Goal: Task Accomplishment & Management: Use online tool/utility

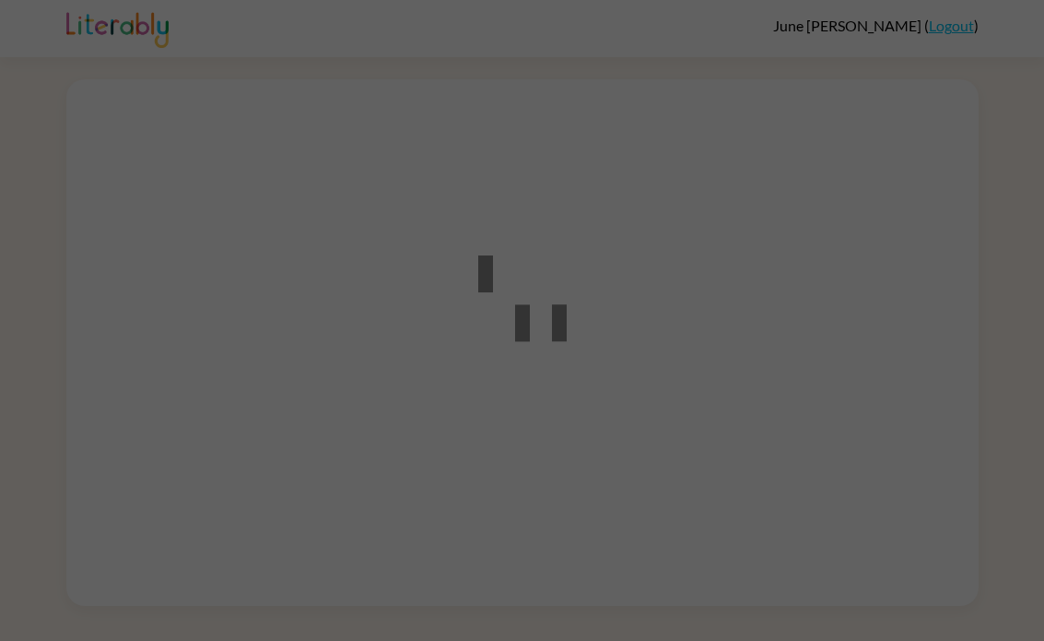
click at [694, 394] on div at bounding box center [522, 320] width 1044 height 641
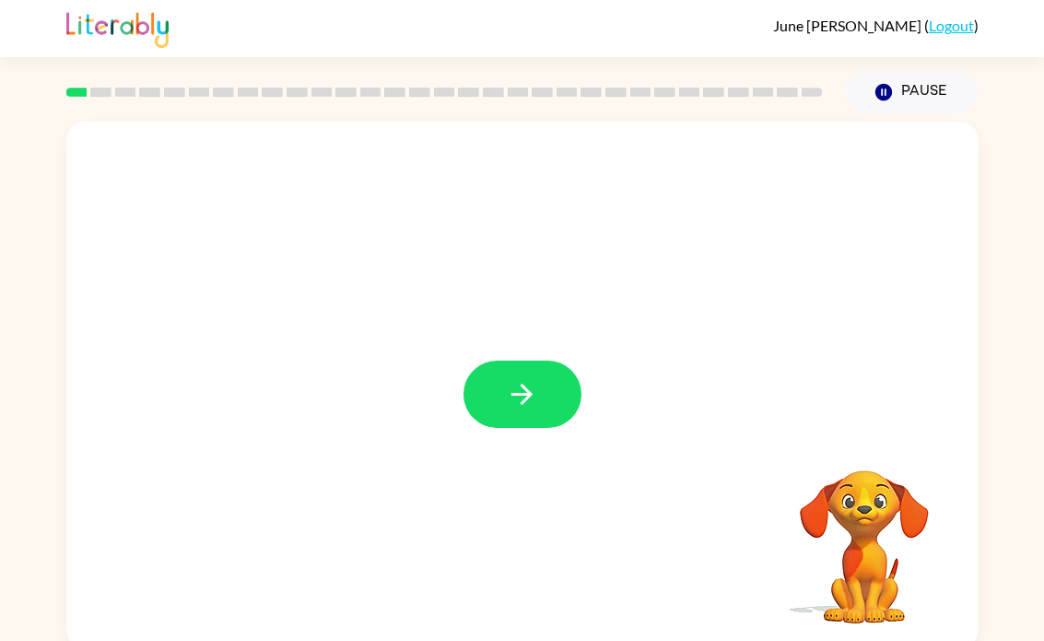
click at [533, 421] on button "button" at bounding box center [523, 393] width 118 height 67
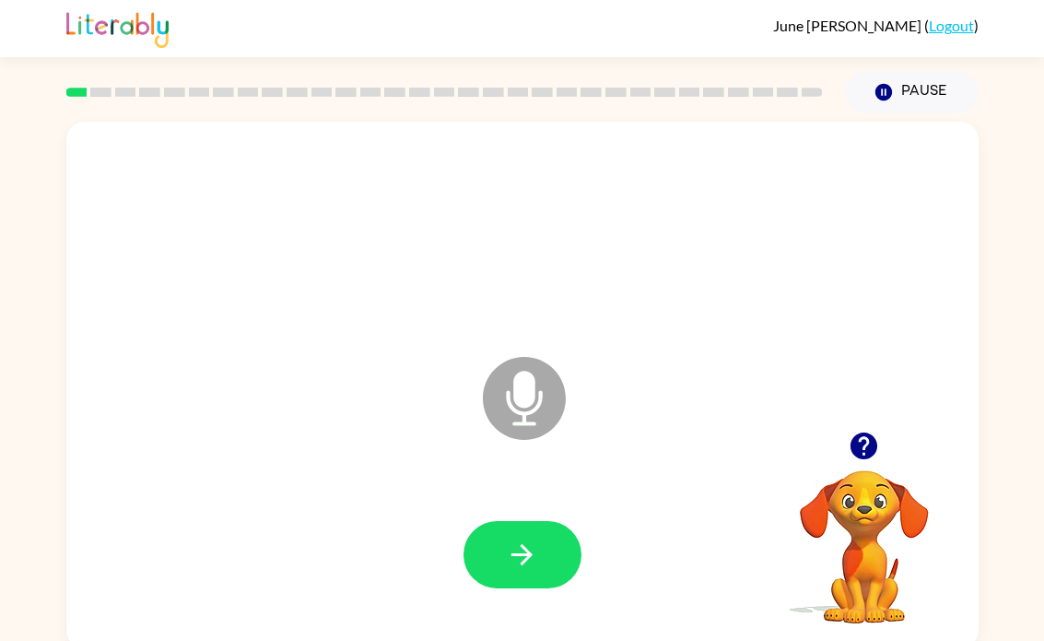
click at [877, 537] on video "Your browser must support playing .mp4 files to use Literably. Please try using…" at bounding box center [864, 534] width 184 height 184
click at [864, 450] on icon "button" at bounding box center [864, 446] width 32 height 32
click at [560, 558] on button "button" at bounding box center [523, 554] width 118 height 67
click at [523, 556] on icon "button" at bounding box center [522, 554] width 21 height 21
click at [517, 553] on icon "button" at bounding box center [522, 554] width 32 height 32
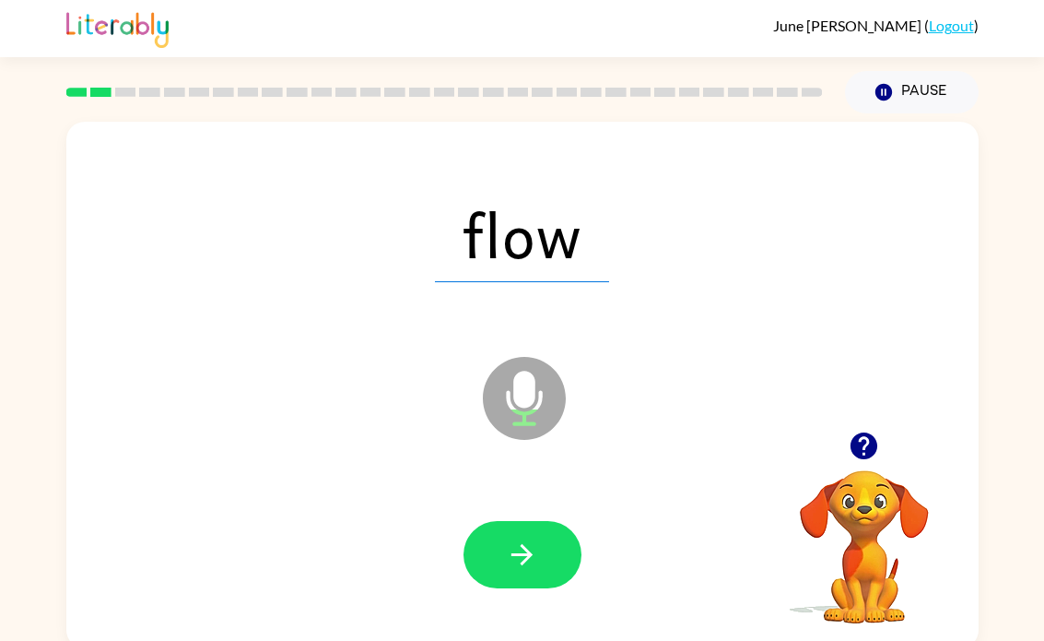
click at [509, 547] on icon "button" at bounding box center [522, 554] width 32 height 32
click at [529, 564] on icon "button" at bounding box center [522, 554] width 32 height 32
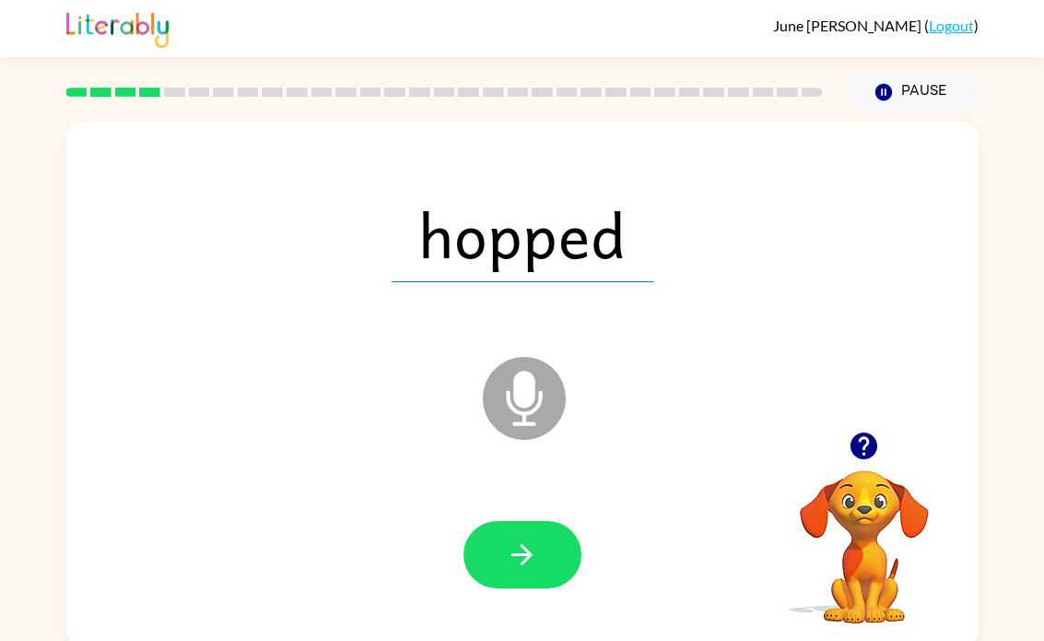
click at [500, 557] on button "button" at bounding box center [523, 554] width 118 height 67
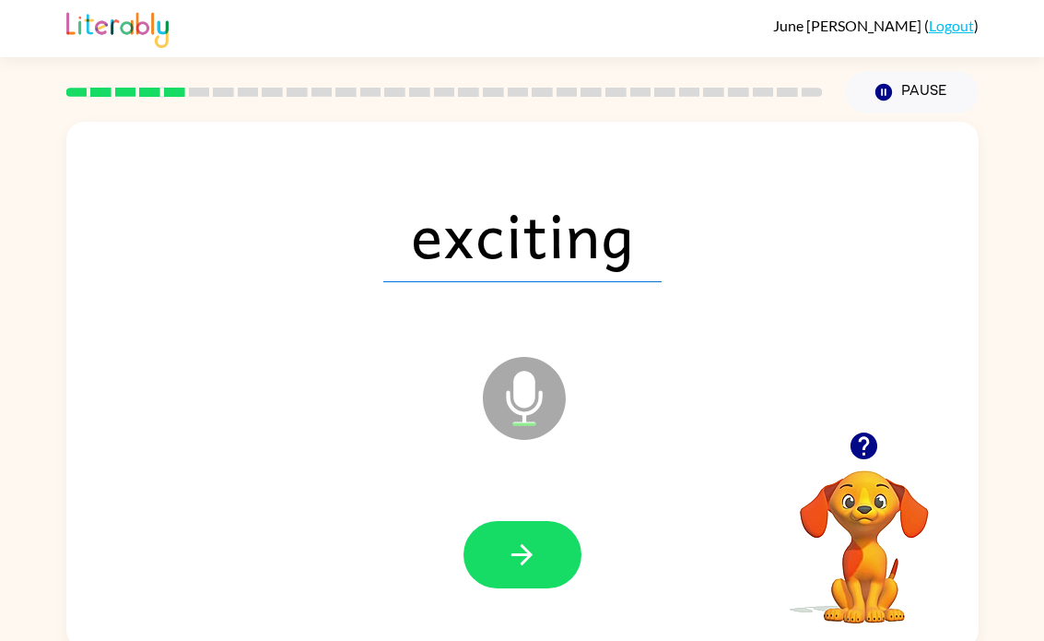
click at [526, 565] on icon "button" at bounding box center [522, 554] width 32 height 32
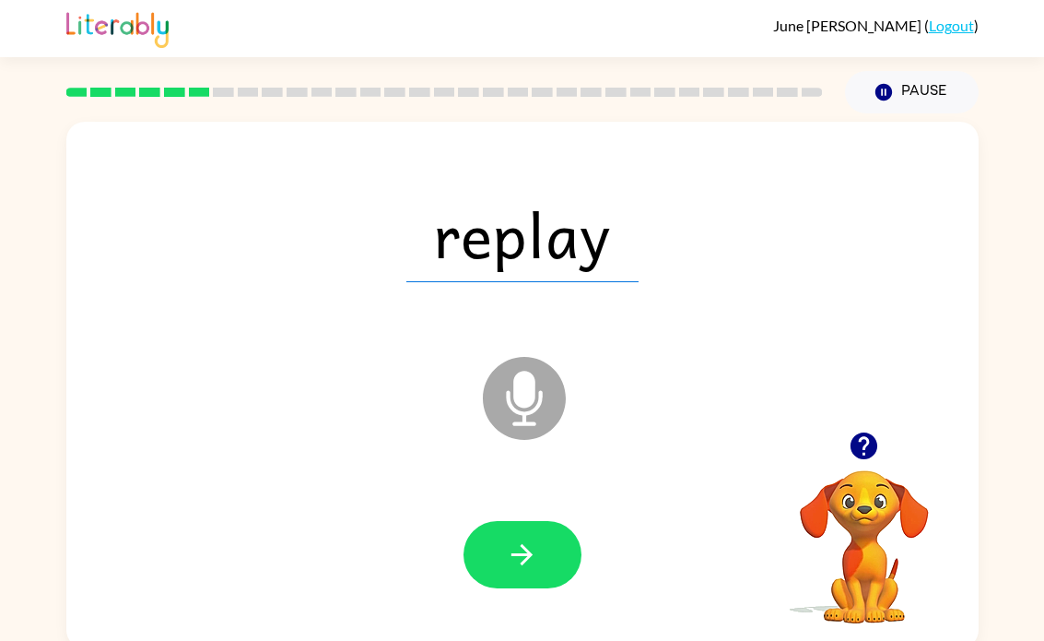
click at [543, 544] on button "button" at bounding box center [523, 554] width 118 height 67
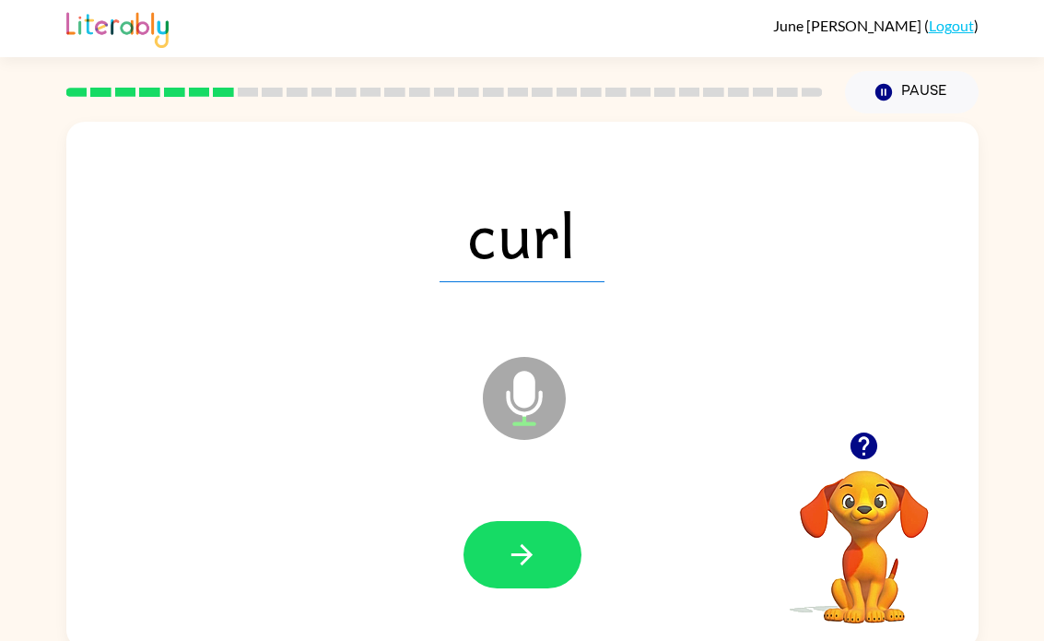
click at [489, 543] on button "button" at bounding box center [523, 554] width 118 height 67
click at [499, 555] on button "button" at bounding box center [523, 554] width 118 height 67
click at [527, 555] on icon "button" at bounding box center [522, 554] width 21 height 21
click at [521, 552] on icon "button" at bounding box center [522, 554] width 32 height 32
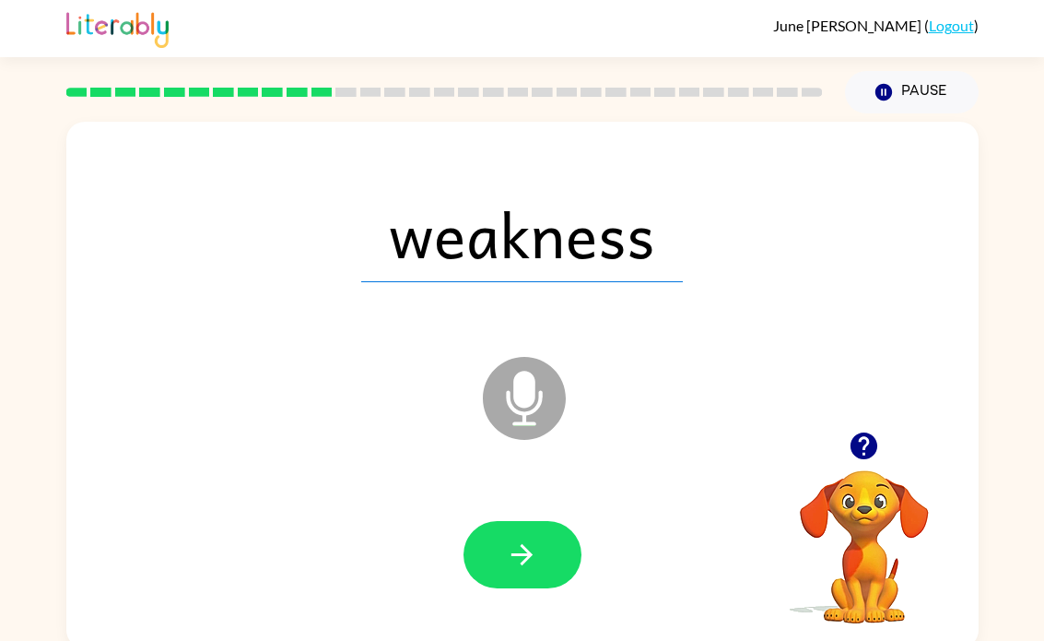
click at [495, 551] on button "button" at bounding box center [523, 554] width 118 height 67
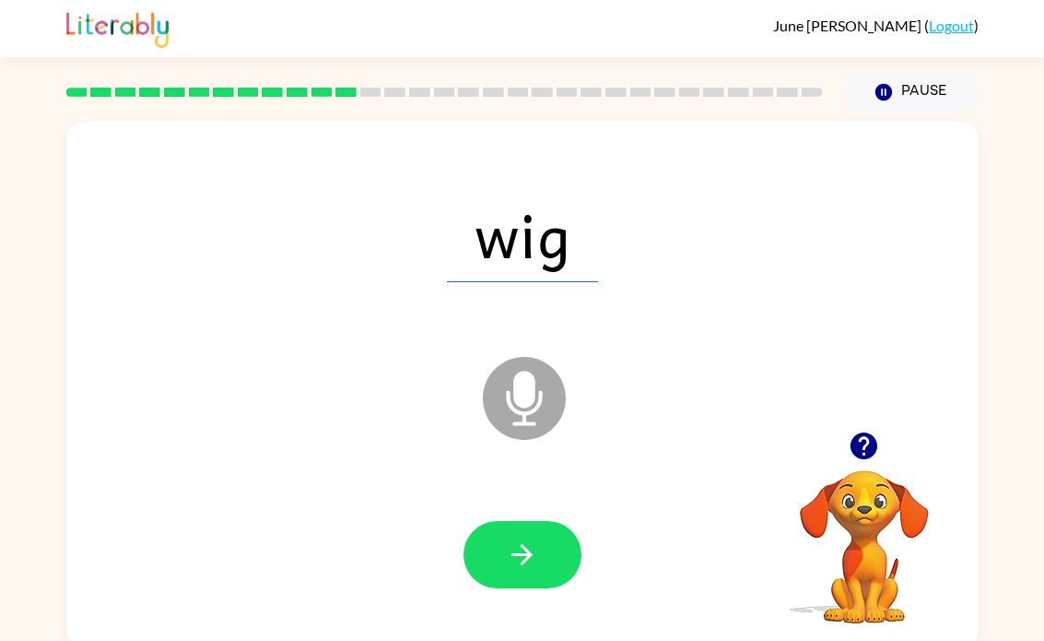
click at [492, 575] on button "button" at bounding box center [523, 554] width 118 height 67
click at [511, 550] on icon "button" at bounding box center [522, 554] width 32 height 32
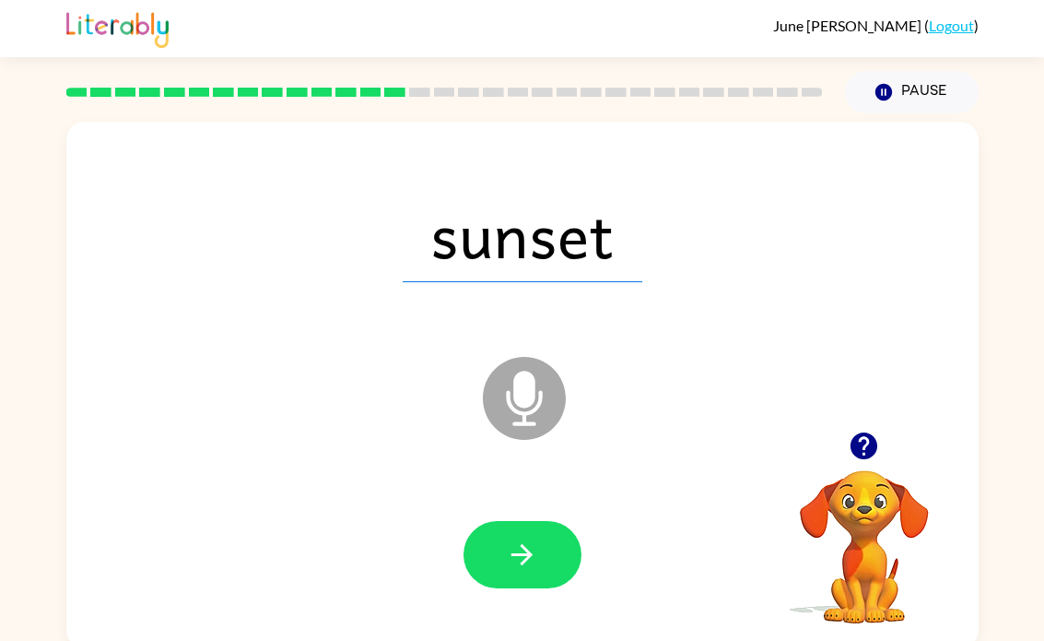
click at [560, 546] on button "button" at bounding box center [523, 554] width 118 height 67
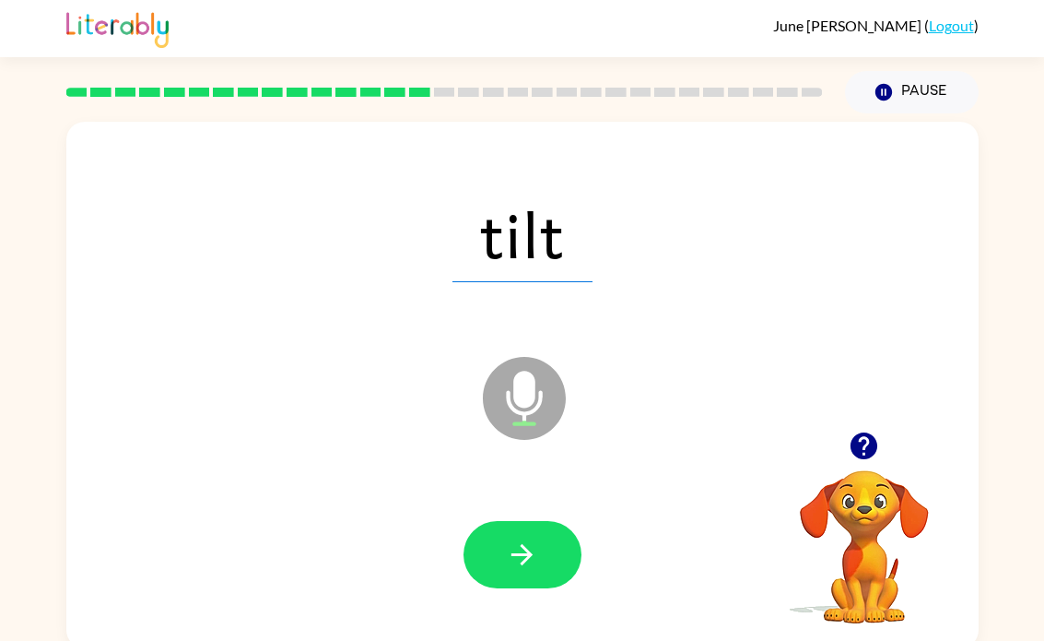
click at [510, 545] on icon "button" at bounding box center [522, 554] width 32 height 32
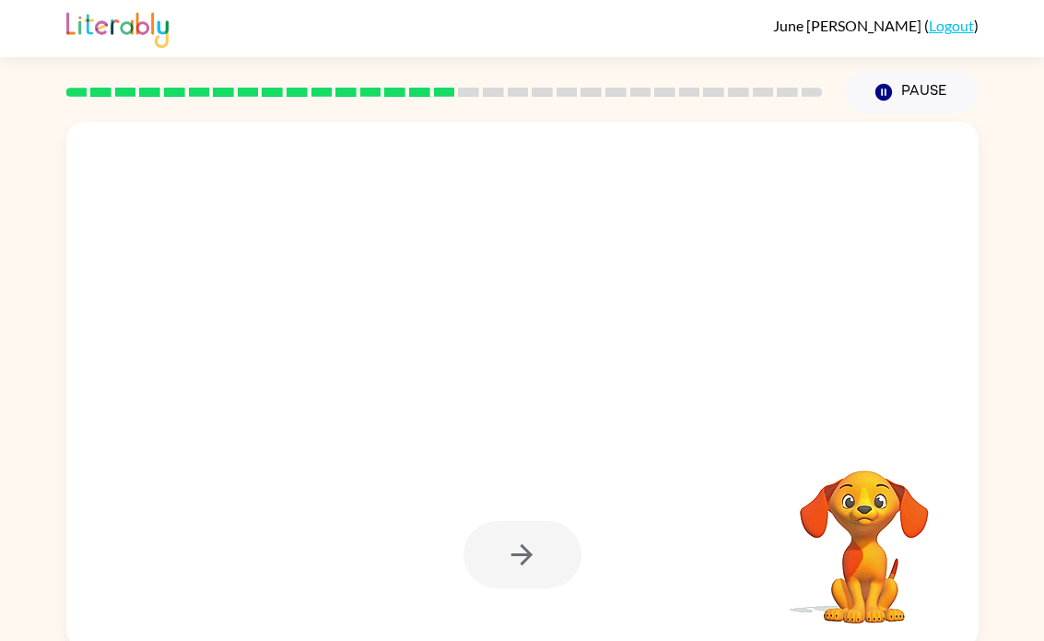
click at [228, 628] on div at bounding box center [523, 554] width 876 height 151
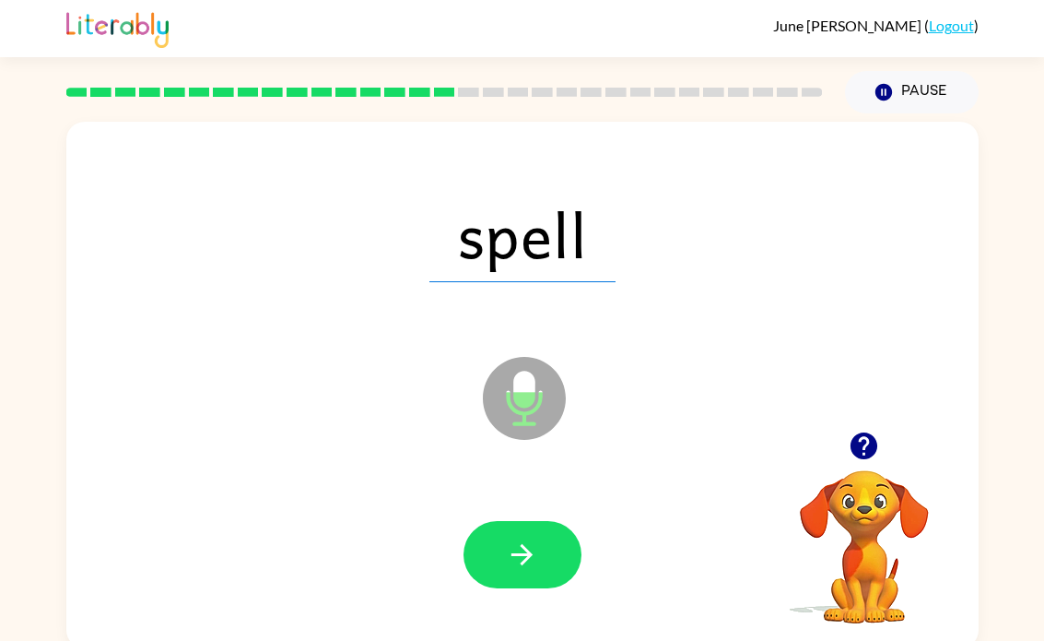
click at [564, 556] on button "button" at bounding box center [523, 554] width 118 height 67
click at [540, 547] on button "button" at bounding box center [523, 554] width 118 height 67
click at [492, 549] on button "button" at bounding box center [523, 554] width 118 height 67
click at [532, 535] on button "button" at bounding box center [523, 554] width 118 height 67
click at [531, 559] on icon "button" at bounding box center [522, 554] width 32 height 32
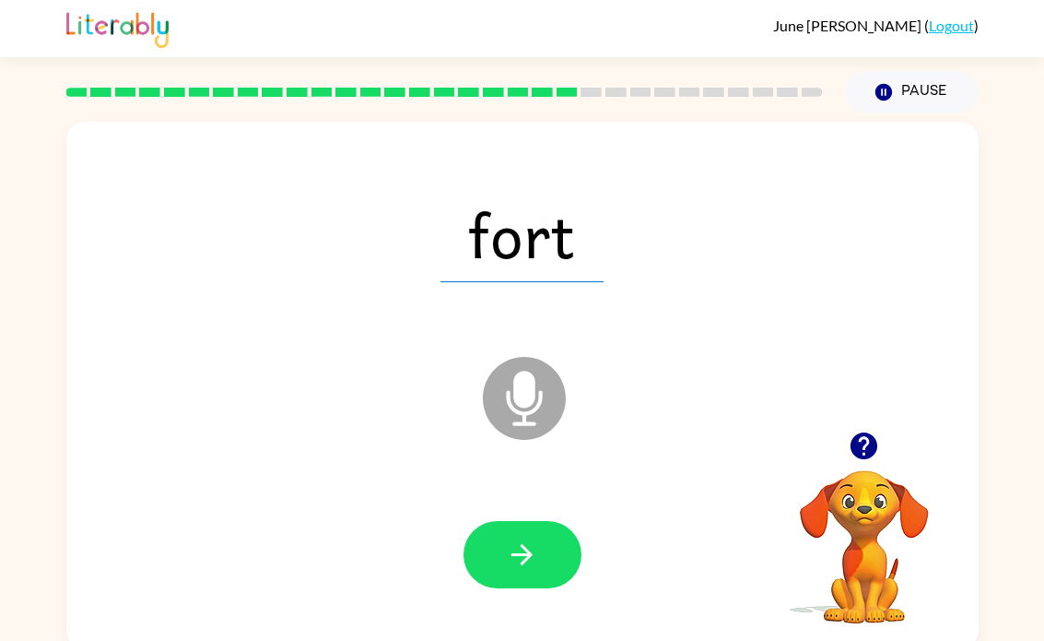
click at [522, 583] on button "button" at bounding box center [523, 554] width 118 height 67
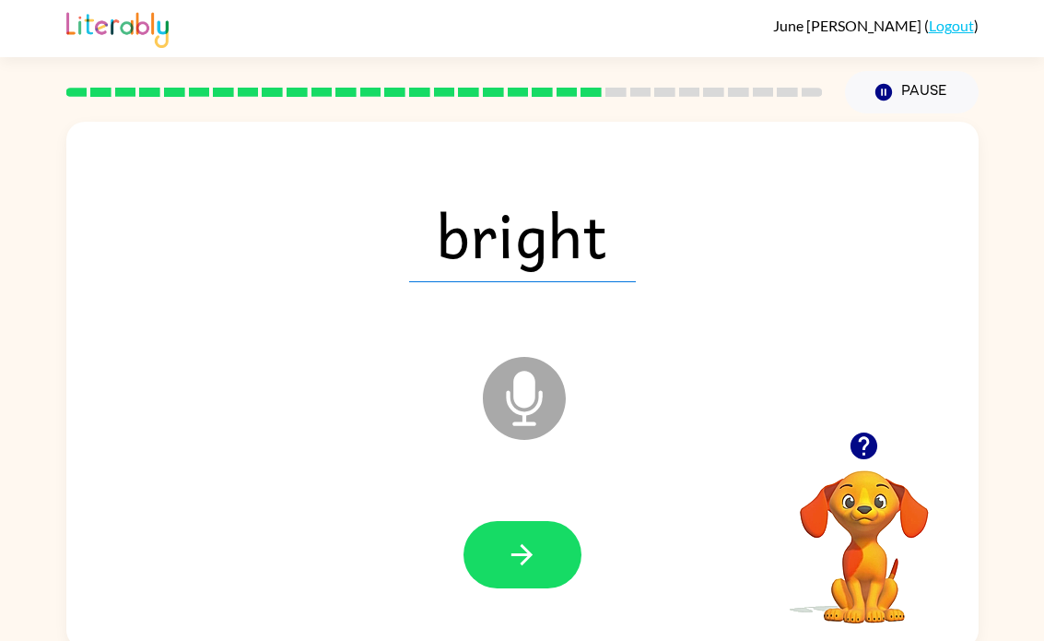
click at [521, 526] on button "button" at bounding box center [523, 554] width 118 height 67
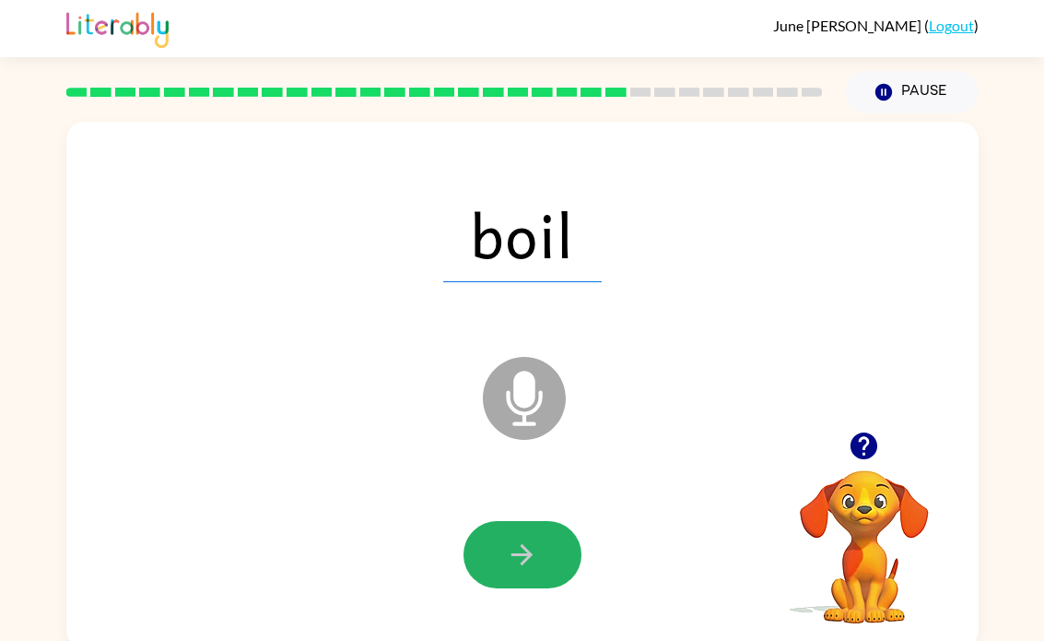
click at [525, 558] on icon "button" at bounding box center [522, 554] width 32 height 32
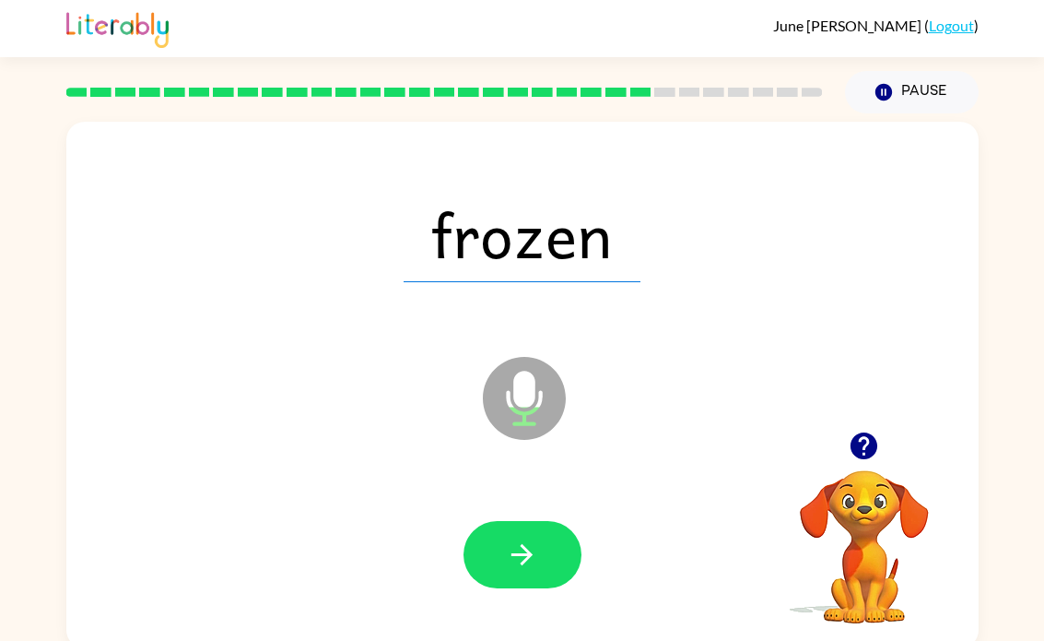
click at [521, 560] on icon "button" at bounding box center [522, 554] width 32 height 32
click at [532, 556] on icon "button" at bounding box center [522, 554] width 21 height 21
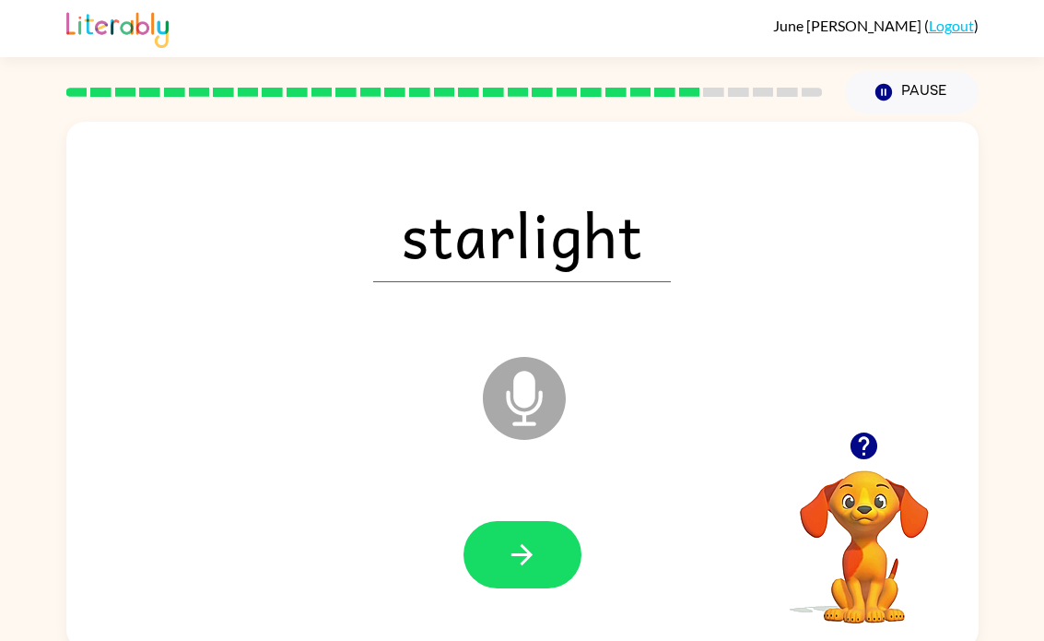
click at [529, 567] on icon "button" at bounding box center [522, 554] width 32 height 32
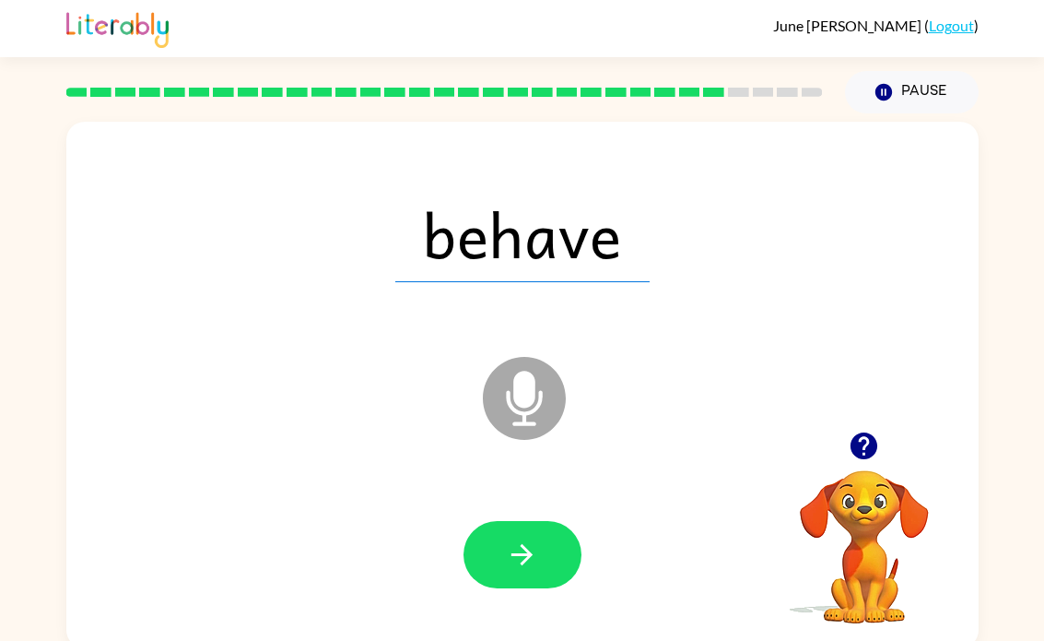
click at [542, 552] on button "button" at bounding box center [523, 554] width 118 height 67
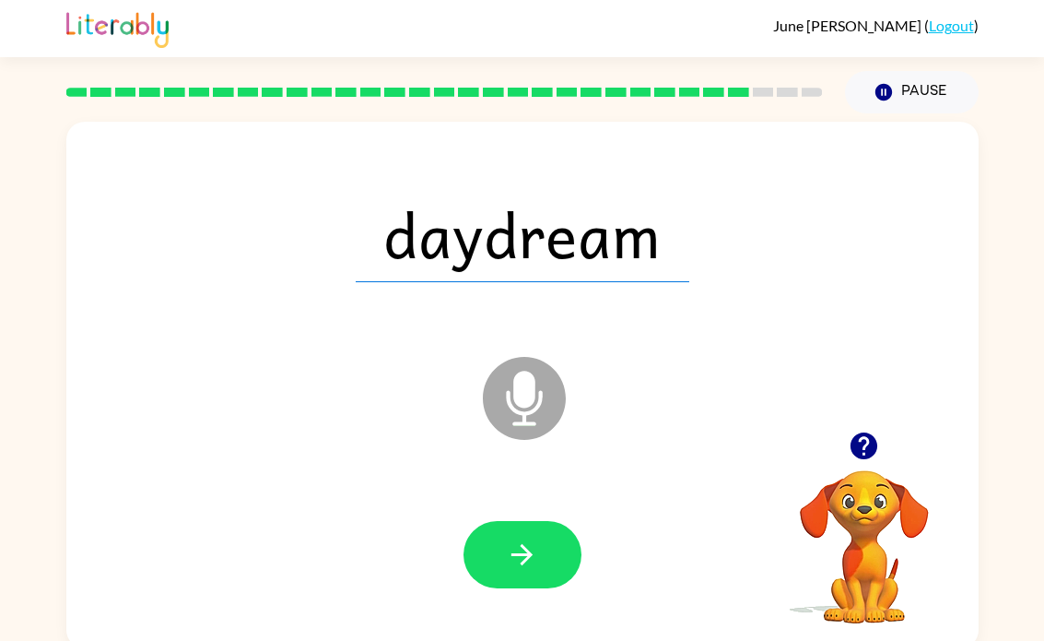
click at [541, 546] on button "button" at bounding box center [523, 554] width 118 height 67
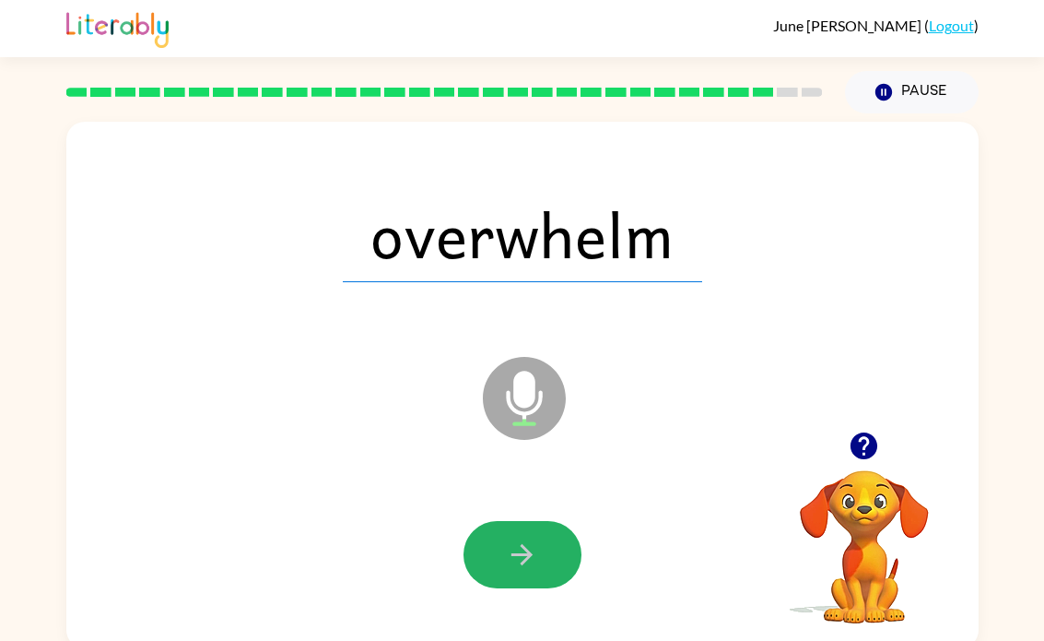
click at [551, 568] on button "button" at bounding box center [523, 554] width 118 height 67
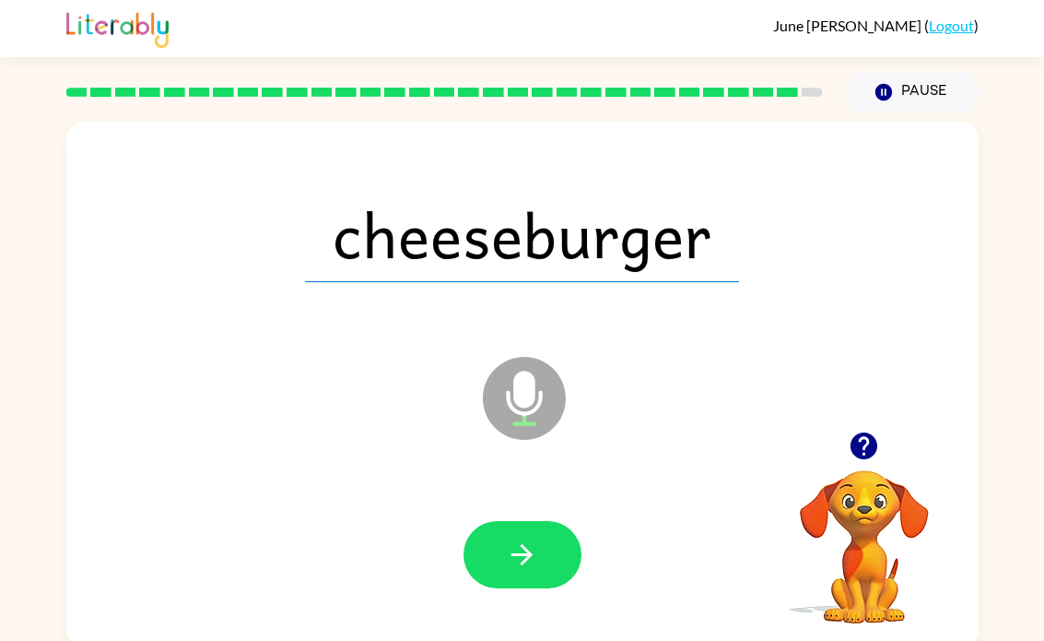
click at [538, 533] on button "button" at bounding box center [523, 554] width 118 height 67
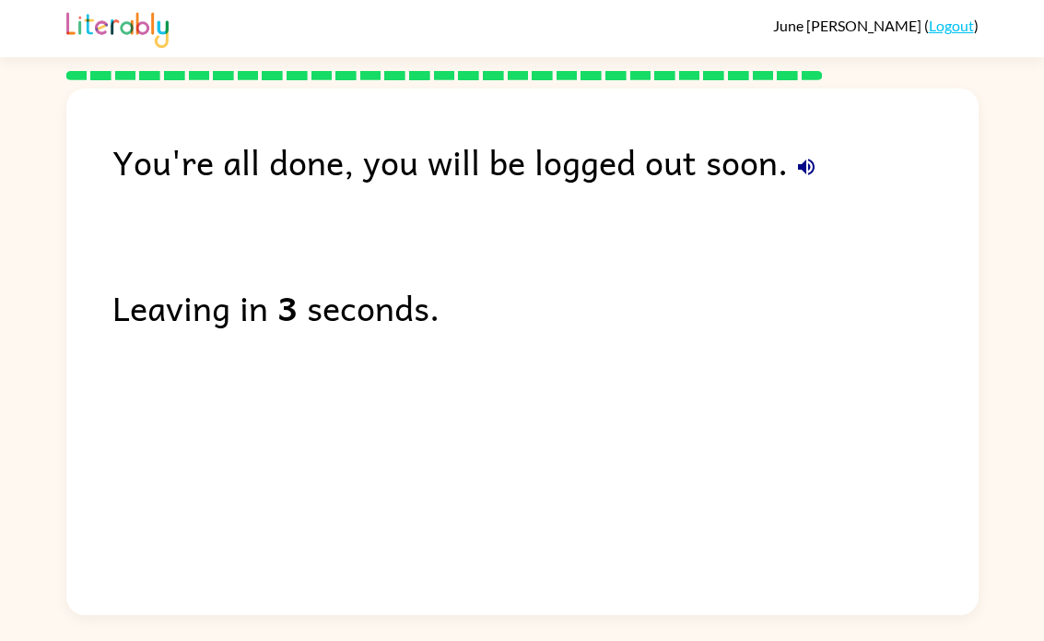
click at [787, 182] on div "You're all done, you will be logged out soon." at bounding box center [545, 161] width 866 height 53
